Goal: Find specific page/section: Find specific page/section

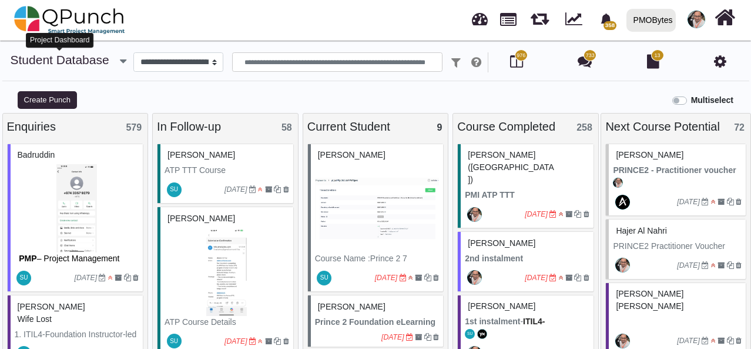
scroll to position [176, 0]
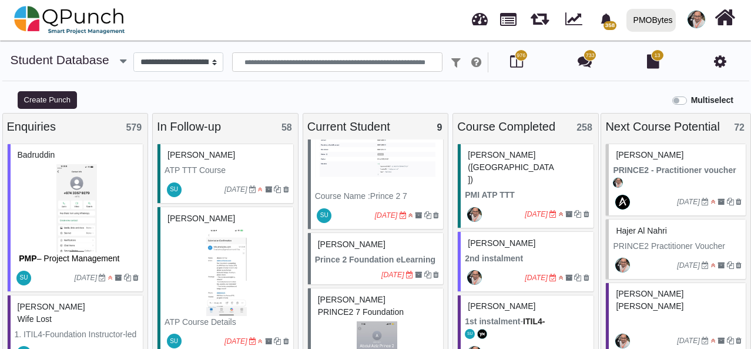
scroll to position [294, 0]
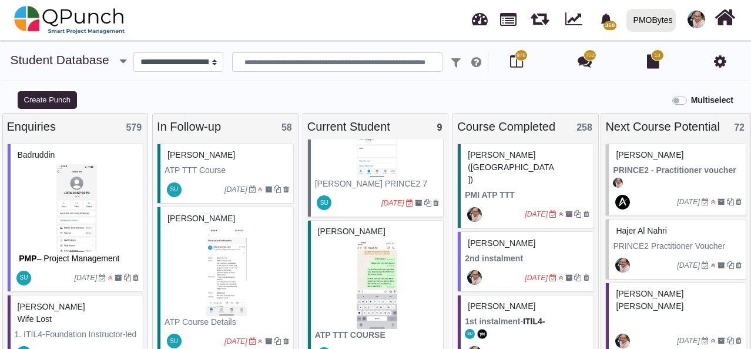
click at [661, 24] on div "PMOBytes" at bounding box center [653, 20] width 39 height 21
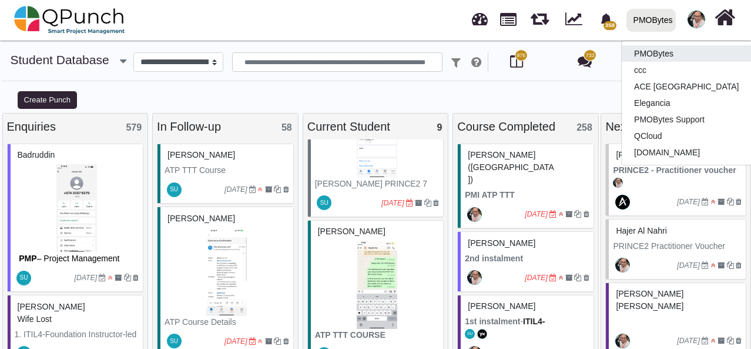
click at [658, 55] on link "PMOBytes" at bounding box center [686, 53] width 129 height 16
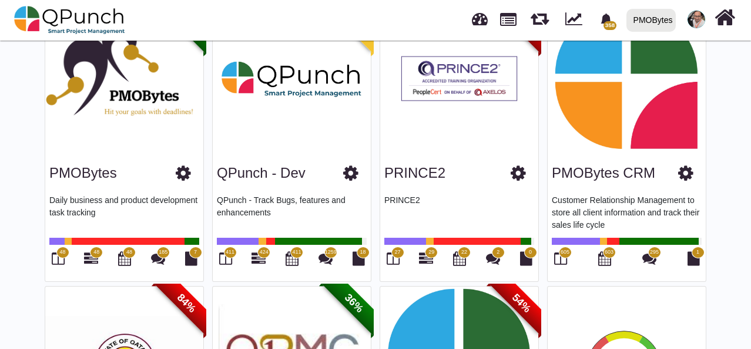
scroll to position [118, 0]
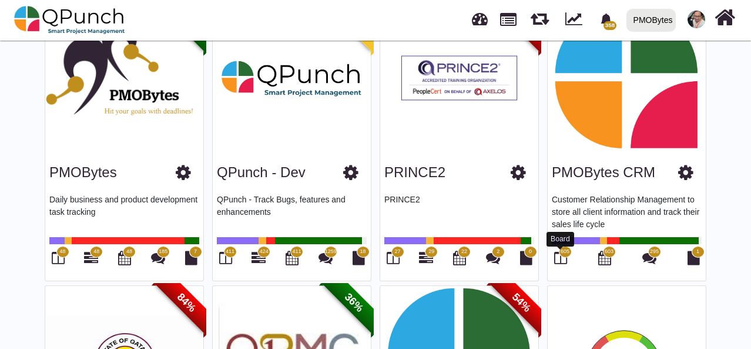
click at [559, 251] on span "605" at bounding box center [565, 252] width 13 height 12
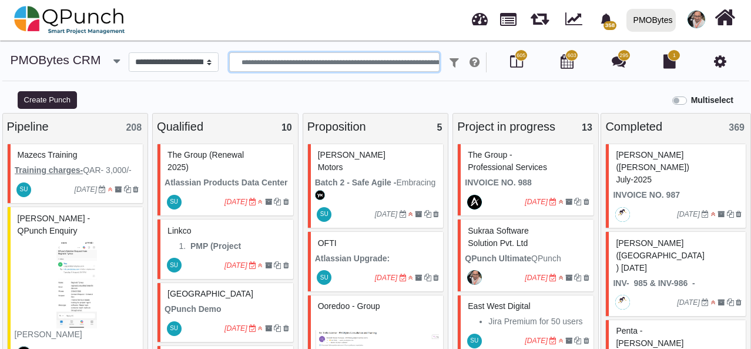
click at [346, 62] on input "text" at bounding box center [334, 62] width 210 height 20
paste input "**********"
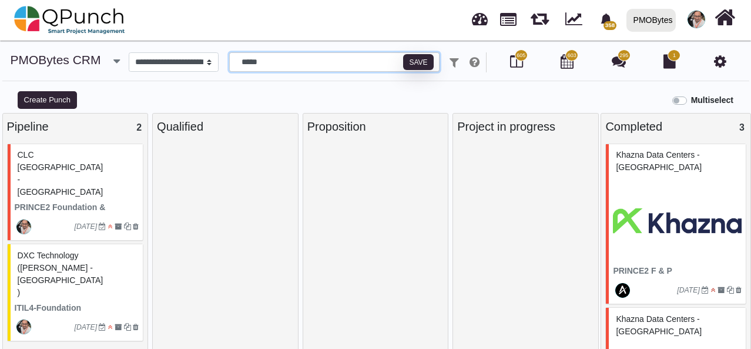
type input "*****"
click at [649, 19] on div "PMOBytes" at bounding box center [653, 20] width 39 height 21
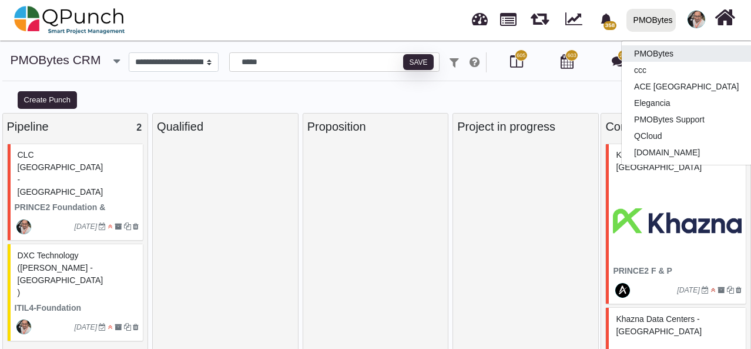
click at [649, 58] on link "PMOBytes" at bounding box center [686, 53] width 129 height 16
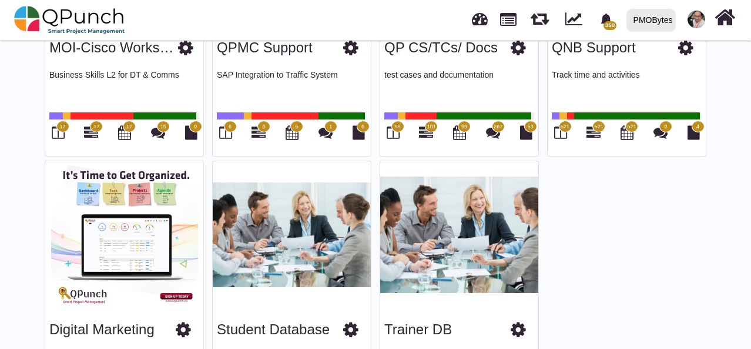
scroll to position [630, 0]
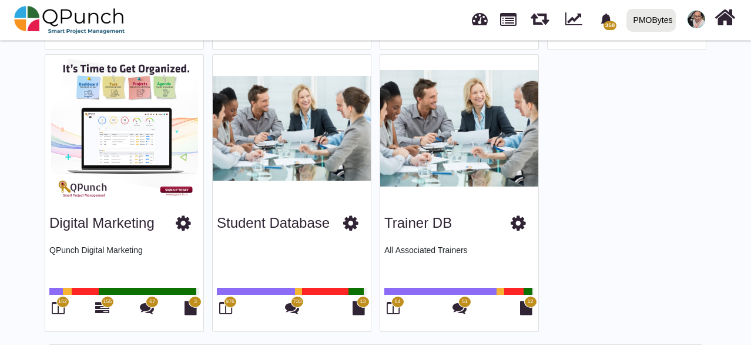
click at [224, 300] on span "976" at bounding box center [230, 302] width 13 height 12
